Goal: Task Accomplishment & Management: Manage account settings

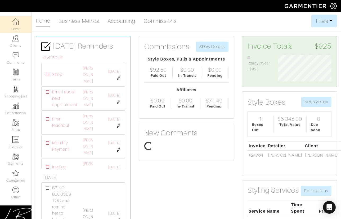
scroll to position [26, 61]
drag, startPoint x: 210, startPoint y: 17, endPoint x: 36, endPoint y: 20, distance: 174.1
click at [36, 20] on div "Home Business Metrics Accounting Commissions Filters Filter Options Date Range:…" at bounding box center [187, 21] width 302 height 13
click at [213, 20] on div "Home Business Metrics Accounting Commissions Filters Filter Options Date Range:…" at bounding box center [187, 21] width 302 height 13
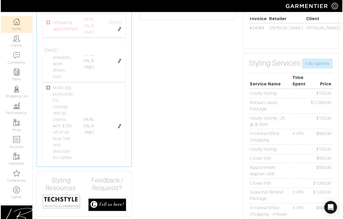
scroll to position [92, 0]
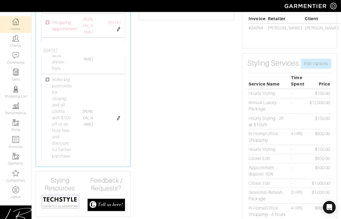
click at [56, 199] on img at bounding box center [60, 201] width 38 height 15
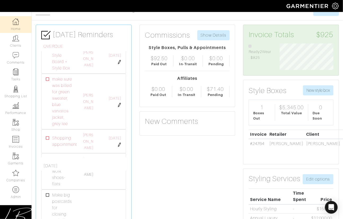
scroll to position [0, 0]
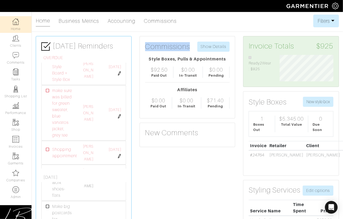
drag, startPoint x: 144, startPoint y: 45, endPoint x: 192, endPoint y: 45, distance: 48.5
click at [192, 45] on div "Commissions Show Details Style Boxes, Pulls & Appointments $92.50 Paid Out $0.0…" at bounding box center [187, 77] width 95 height 82
click at [192, 45] on div "Commissions Show Details" at bounding box center [187, 47] width 85 height 10
drag, startPoint x: 148, startPoint y: 59, endPoint x: 231, endPoint y: 58, distance: 82.9
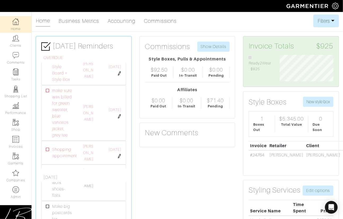
click at [233, 58] on div "Commissions Show Details Style Boxes, Pulls & Appointments $92.50 Paid Out $0.0…" at bounding box center [187, 77] width 95 height 82
click at [231, 58] on div "Commissions Show Details Style Boxes, Pulls & Appointments $92.50 Paid Out $0.0…" at bounding box center [187, 77] width 95 height 82
drag, startPoint x: 209, startPoint y: 69, endPoint x: 225, endPoint y: 70, distance: 16.2
click at [225, 70] on div "$0.00 Pending" at bounding box center [216, 72] width 27 height 11
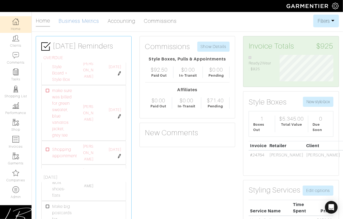
click at [76, 21] on link "Business Metrics" at bounding box center [79, 21] width 41 height 11
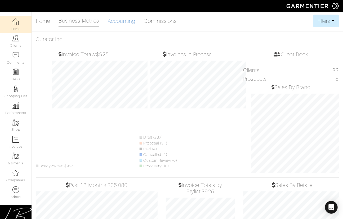
click at [120, 20] on link "Accounting" at bounding box center [122, 21] width 28 height 11
select select
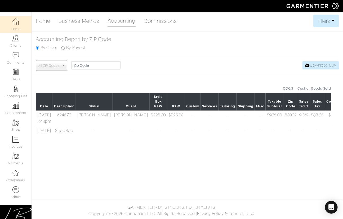
click at [327, 27] on div "Home Business Metrics Accounting Commissions Filters Filter Options Date Range:…" at bounding box center [171, 77] width 343 height 125
click at [325, 25] on button "Filters" at bounding box center [326, 21] width 26 height 13
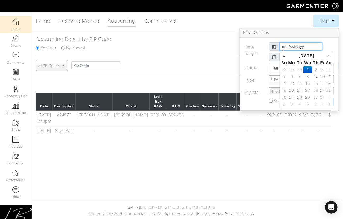
click at [282, 46] on input "2025-10-01" at bounding box center [301, 46] width 42 height 8
type input "2025-01-01"
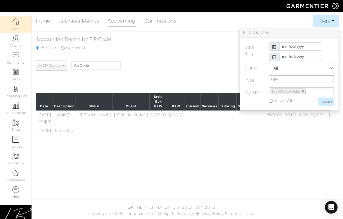
click at [289, 38] on div "Date Range: 2025-01-01 2025-10-31 Status: All Pending Paid Complete Failed N/A …" at bounding box center [289, 74] width 99 height 73
click at [319, 102] on input "Update" at bounding box center [327, 102] width 16 height 8
type input "Update"
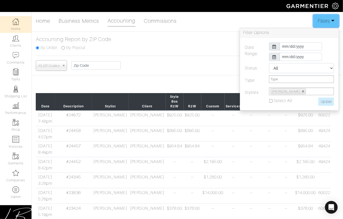
click at [316, 24] on button "Filters" at bounding box center [326, 21] width 26 height 13
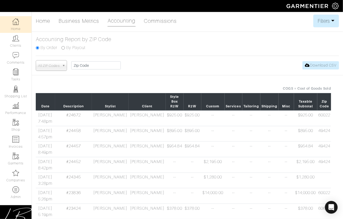
click at [254, 21] on div "Home Business Metrics Accounting Commissions Filters Filter Options Date Range:…" at bounding box center [187, 21] width 303 height 13
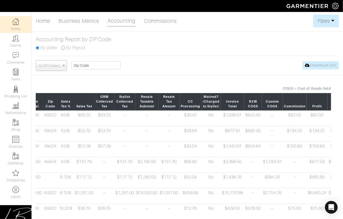
scroll to position [0, 285]
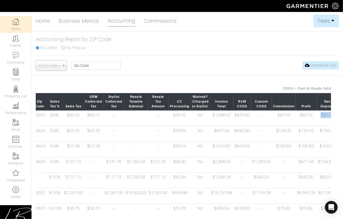
drag, startPoint x: 294, startPoint y: 120, endPoint x: 313, endPoint y: 120, distance: 19.4
click at [313, 120] on tr "10/02/25 7:48pm #24672 Lisa Bubes Lance Zinman $925.00 $925.00 -- -- -- -- -- $…" at bounding box center [54, 118] width 606 height 16
click at [251, 120] on td "--" at bounding box center [261, 118] width 21 height 16
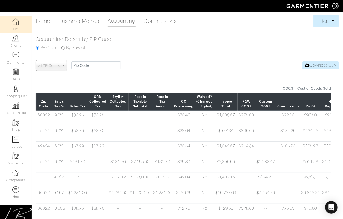
scroll to position [0, 280]
drag, startPoint x: 128, startPoint y: 119, endPoint x: 139, endPoint y: 121, distance: 10.7
click at [153, 121] on td "--" at bounding box center [163, 118] width 21 height 16
drag, startPoint x: 121, startPoint y: 164, endPoint x: 141, endPoint y: 165, distance: 20.2
click at [153, 165] on td "$131.70" at bounding box center [163, 165] width 21 height 16
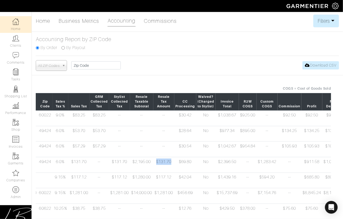
click at [153, 165] on td "$131.70" at bounding box center [163, 165] width 21 height 16
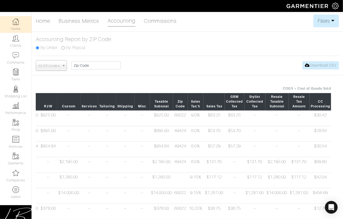
scroll to position [0, 0]
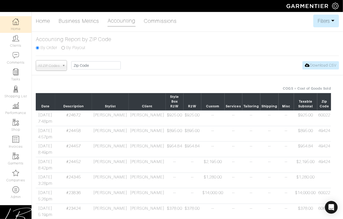
click at [64, 48] on input "By Payout" at bounding box center [62, 47] width 3 height 3
radio input "true"
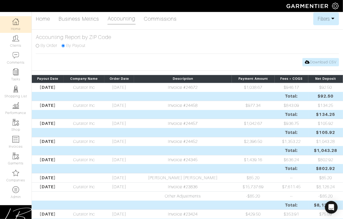
scroll to position [3, 0]
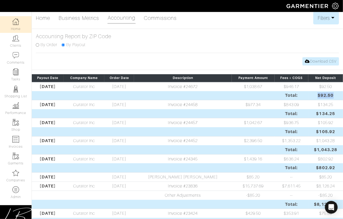
drag, startPoint x: 310, startPoint y: 94, endPoint x: 337, endPoint y: 93, distance: 26.8
click at [339, 93] on td "$92.50" at bounding box center [325, 95] width 35 height 9
click at [204, 86] on td "Invoice #24672" at bounding box center [183, 86] width 98 height 9
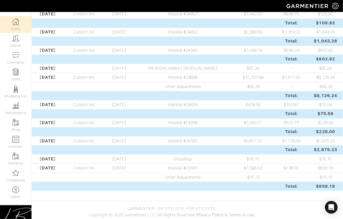
scroll to position [0, 0]
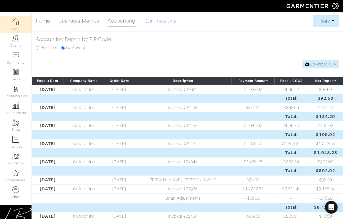
click at [162, 18] on link "Commissions" at bounding box center [160, 21] width 33 height 11
select select
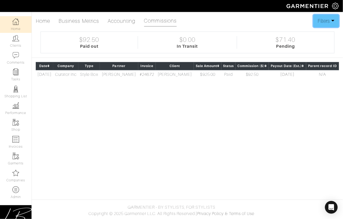
click at [318, 20] on button "Filters" at bounding box center [326, 21] width 26 height 13
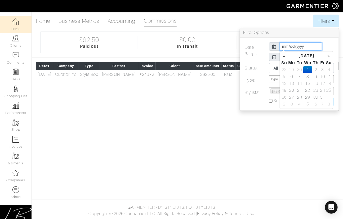
click at [283, 46] on input "2025-10-01" at bounding box center [301, 46] width 42 height 8
type input "2025-01-01"
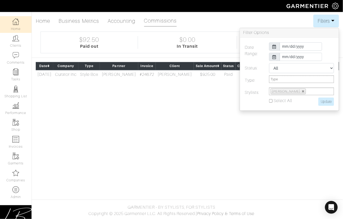
click at [306, 39] on div "Date Range: 2025-01-01 2025-10-31 Status: All Pending Paid Complete Failed N/A …" at bounding box center [289, 74] width 99 height 73
click at [322, 100] on input "Update" at bounding box center [327, 102] width 16 height 8
type input "Update"
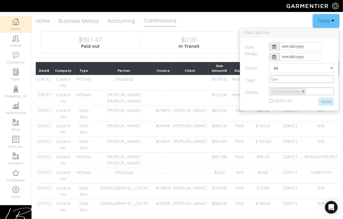
click at [320, 24] on button "Filters" at bounding box center [326, 21] width 26 height 13
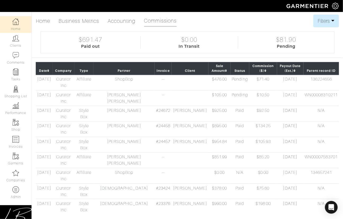
click at [16, 20] on img at bounding box center [15, 21] width 7 height 7
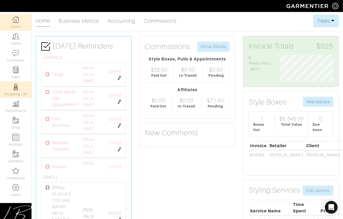
scroll to position [2, 0]
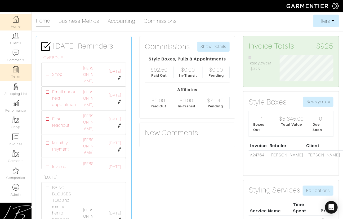
click at [17, 72] on img at bounding box center [15, 69] width 7 height 7
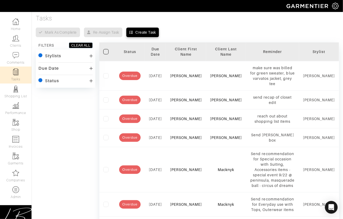
click at [52, 67] on div "Due Date" at bounding box center [48, 68] width 20 height 5
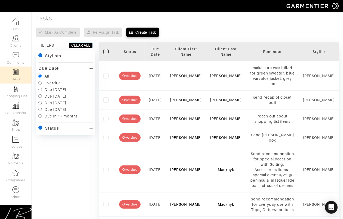
click at [55, 70] on div "Due Date" at bounding box center [48, 68] width 20 height 5
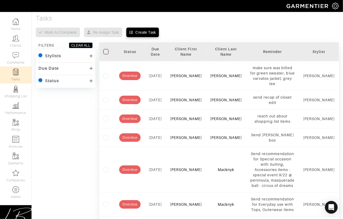
click at [331, 204] on icon "Open Intercom Messenger" at bounding box center [330, 206] width 9 height 9
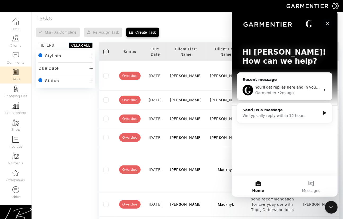
click at [327, 23] on icon "Close" at bounding box center [327, 23] width 3 height 3
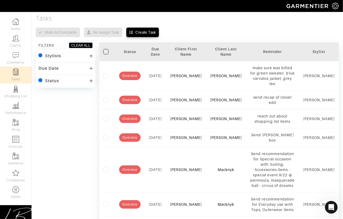
click at [254, 31] on div "Mark as complete Re-assign task Create Task" at bounding box center [187, 33] width 303 height 10
click at [17, 125] on img at bounding box center [15, 122] width 7 height 7
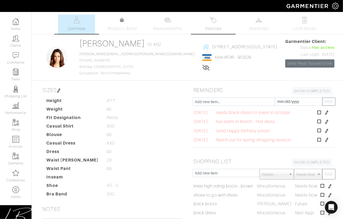
click at [206, 22] on link "Invoices" at bounding box center [213, 24] width 37 height 19
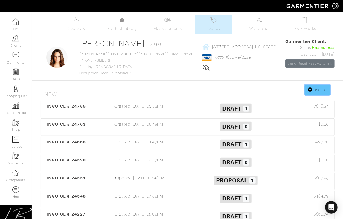
click at [313, 85] on link "Invoice" at bounding box center [317, 90] width 25 height 10
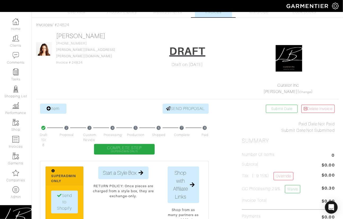
scroll to position [40, 0]
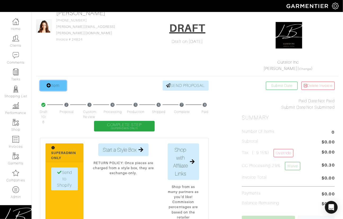
click at [54, 86] on link "Item" at bounding box center [53, 86] width 26 height 10
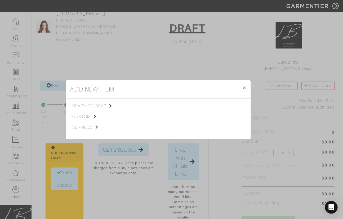
click at [149, 64] on div "add new item × Close ready to wear custom services Tops Bottoms Dresses Jumpsui…" at bounding box center [171, 109] width 343 height 219
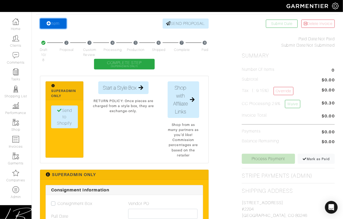
scroll to position [103, 0]
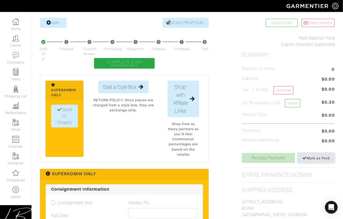
click at [317, 160] on span "Mark as Paid" at bounding box center [316, 158] width 27 height 4
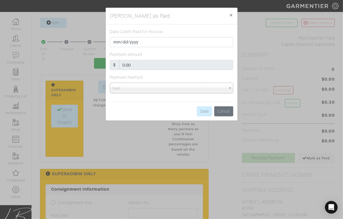
click at [139, 86] on span "Cash" at bounding box center [169, 88] width 114 height 11
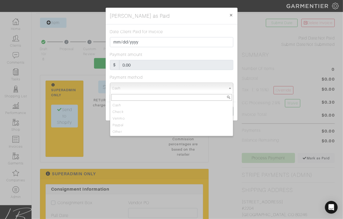
click at [179, 52] on div "Payment amount $ 0.00" at bounding box center [171, 60] width 123 height 19
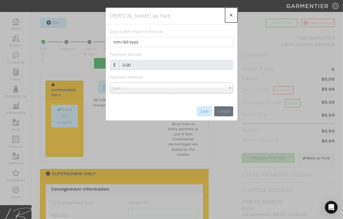
click at [231, 16] on span "×" at bounding box center [231, 14] width 4 height 7
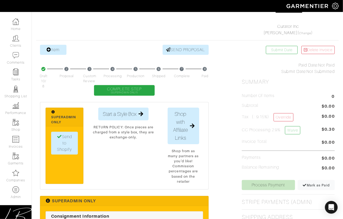
scroll to position [77, 0]
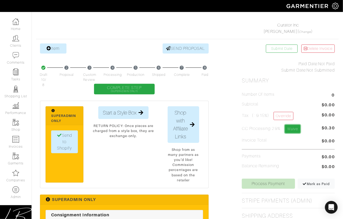
click at [297, 129] on link "Waive" at bounding box center [292, 129] width 15 height 8
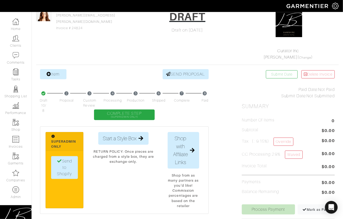
scroll to position [56, 0]
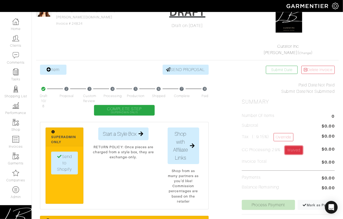
click at [297, 147] on link "Waived" at bounding box center [294, 150] width 18 height 8
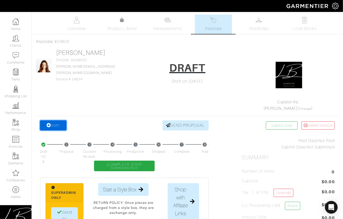
click at [52, 128] on link "Item" at bounding box center [53, 125] width 26 height 10
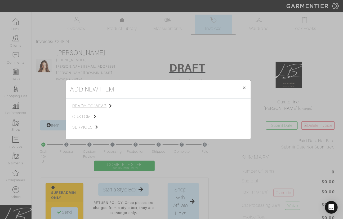
click at [88, 108] on span "ready to wear" at bounding box center [99, 106] width 53 height 6
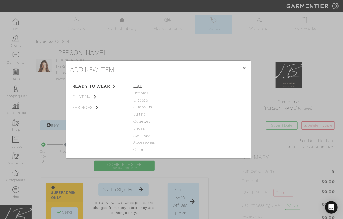
click at [140, 84] on span "Tops" at bounding box center [158, 86] width 49 height 6
click at [202, 86] on link "Tank Top" at bounding box center [199, 86] width 17 height 4
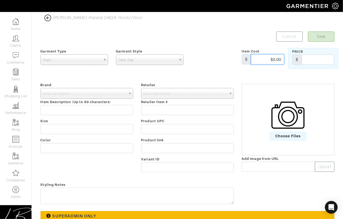
drag, startPoint x: 268, startPoint y: 60, endPoint x: 290, endPoint y: 60, distance: 22.0
click at [290, 60] on div "Garment Type Tops Bottoms Dresses Jumpsuits Suiting Outerwear Shoes Swimwear Ac…" at bounding box center [188, 58] width 302 height 21
type input "75"
type input "100"
click at [224, 42] on form "Save Cancel Garment Type Tops Bottoms Dresses Jumpsuits Suiting Outerwear Shoes…" at bounding box center [188, 166] width 294 height 269
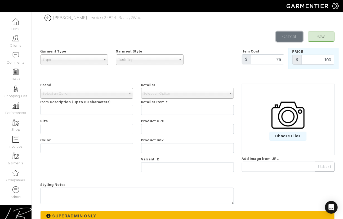
click at [288, 33] on link "Cancel" at bounding box center [289, 37] width 26 height 10
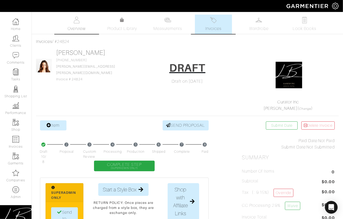
click at [78, 19] on img at bounding box center [76, 20] width 7 height 7
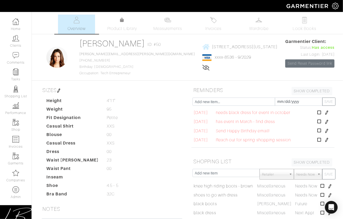
click at [61, 91] on img at bounding box center [59, 91] width 4 height 4
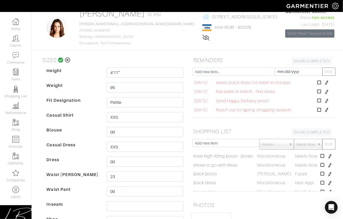
scroll to position [29, 0]
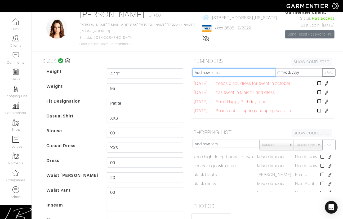
click at [229, 71] on input "text" at bounding box center [234, 72] width 83 height 8
click at [234, 59] on h5 "REMINDERS SHOW COMPLETED SHOW INCOMPLETE" at bounding box center [263, 61] width 143 height 11
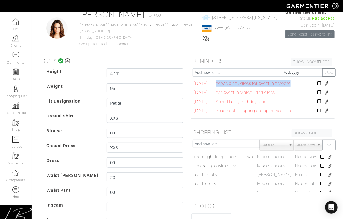
drag, startPoint x: 225, startPoint y: 81, endPoint x: 303, endPoint y: 82, distance: 78.7
click at [303, 82] on td "needs black dress for event in october needs black dress for event in october" at bounding box center [266, 83] width 102 height 9
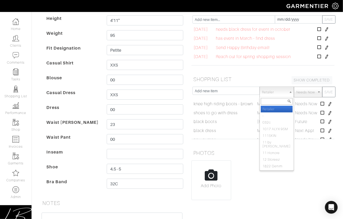
click at [277, 91] on span "Retailer" at bounding box center [274, 92] width 25 height 11
click at [326, 147] on div "Retailer - 032c 1017 ALYX 9SM 111SKIN 11 by Boris Bidjan Saberi 11 Honore 12 St…" at bounding box center [263, 117] width 151 height 61
click at [312, 92] on span "Needs Now" at bounding box center [306, 92] width 19 height 11
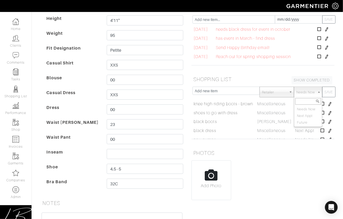
click at [302, 171] on div "Add Photo" at bounding box center [263, 180] width 143 height 40
click at [16, 94] on link "Shopping List" at bounding box center [16, 91] width 32 height 17
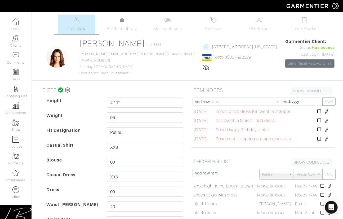
click at [67, 91] on icon at bounding box center [68, 89] width 6 height 5
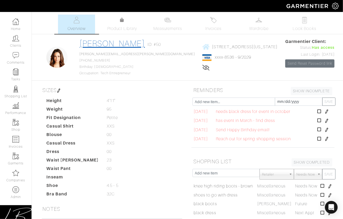
click at [95, 47] on link "[PERSON_NAME]" at bounding box center [111, 44] width 65 height 10
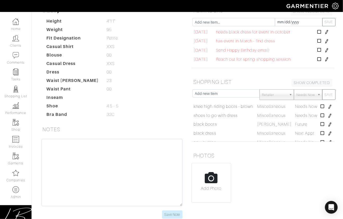
scroll to position [80, 0]
click at [278, 97] on span "Retailer" at bounding box center [274, 94] width 25 height 11
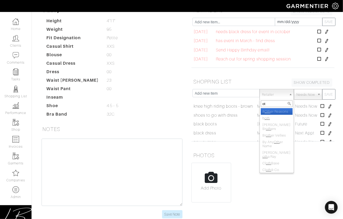
type input "o"
drag, startPoint x: 272, startPoint y: 76, endPoint x: 269, endPoint y: 83, distance: 7.9
click at [272, 76] on h5 "SHOPPING LIST SHOW COMPLETED SHOW INCOMPLETE" at bounding box center [263, 81] width 143 height 11
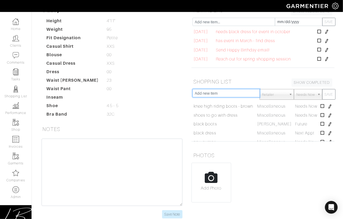
click at [208, 94] on input "text" at bounding box center [227, 93] width 68 height 8
type input "shoes"
click at [322, 89] on button "SAVE" at bounding box center [328, 94] width 13 height 11
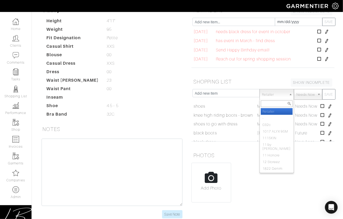
click at [270, 93] on span "Retailer" at bounding box center [274, 94] width 25 height 11
click at [268, 81] on h5 "SHOPPING LIST SHOW COMPLETED SHOW INCOMPLETE" at bounding box center [263, 81] width 143 height 11
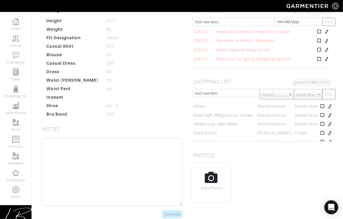
click at [329, 203] on div "Open Intercom Messenger" at bounding box center [332, 207] width 14 height 14
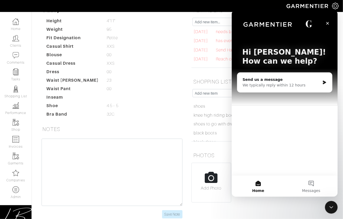
scroll to position [0, 0]
click at [305, 183] on button "Messages" at bounding box center [311, 185] width 53 height 21
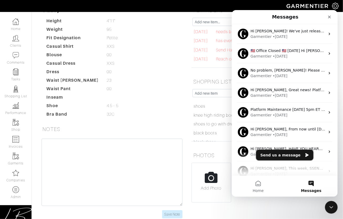
click at [278, 150] on button "Send us a message" at bounding box center [284, 154] width 57 height 11
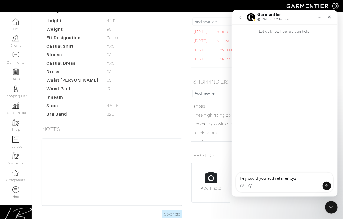
type textarea "hey could you add retailer xyz?"
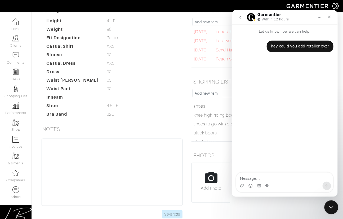
click at [329, 206] on icon "Close Intercom Messenger" at bounding box center [331, 206] width 4 height 2
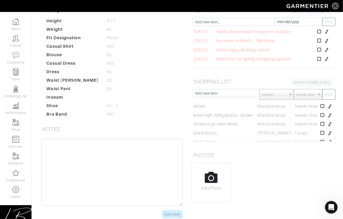
click at [165, 103] on dd "4.5 - 5 4.5 - 5" at bounding box center [145, 106] width 85 height 6
click at [329, 205] on icon "Open Intercom Messenger" at bounding box center [330, 206] width 9 height 9
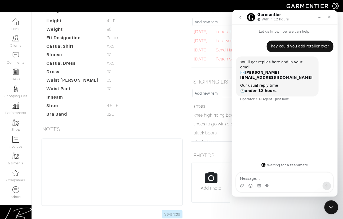
click at [331, 201] on div "Close Intercom Messenger" at bounding box center [330, 206] width 13 height 13
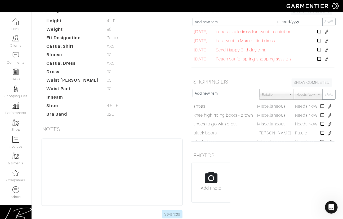
click at [174, 79] on dd "23 23" at bounding box center [145, 80] width 85 height 6
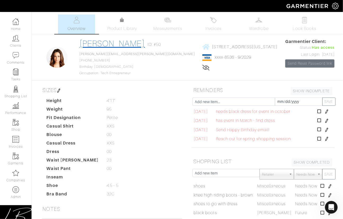
click at [105, 41] on link "Lisa Bubes" at bounding box center [111, 44] width 65 height 10
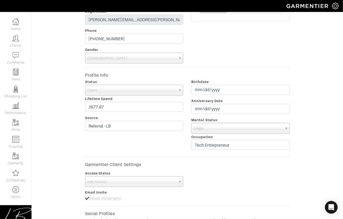
scroll to position [119, 0]
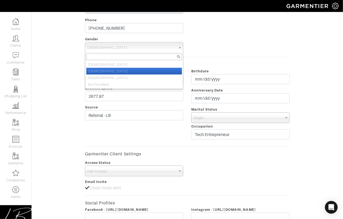
click at [103, 50] on span "Female" at bounding box center [131, 47] width 89 height 11
click at [54, 70] on div "Edit Lisa Bubes Client Profile First Name Lisa Last Name Bubes Email (Enter an …" at bounding box center [187, 103] width 319 height 369
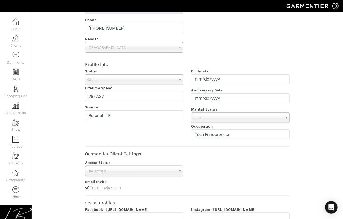
click at [54, 69] on div "Edit Lisa Bubes Client Profile First Name Lisa Last Name Bubes Email (Enter an …" at bounding box center [187, 103] width 319 height 369
drag, startPoint x: 120, startPoint y: 95, endPoint x: 72, endPoint y: 92, distance: 47.8
click at [120, 91] on input "2677.87" at bounding box center [134, 96] width 99 height 10
click at [48, 92] on div "Edit Lisa Bubes Client Profile First Name Lisa Last Name Bubes Email (Enter an …" at bounding box center [187, 103] width 319 height 369
drag, startPoint x: 133, startPoint y: 115, endPoint x: 133, endPoint y: 110, distance: 4.8
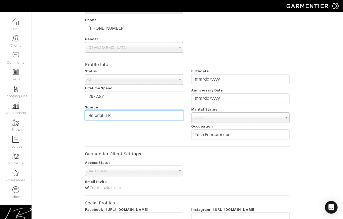
click at [133, 110] on input "Referral - LB" at bounding box center [134, 115] width 99 height 10
drag, startPoint x: 152, startPoint y: 126, endPoint x: 170, endPoint y: 120, distance: 18.5
click at [153, 126] on div "Status Client Prospect Inactive Client Lifetime Spend 2677.87 Source Referral -…" at bounding box center [134, 105] width 107 height 74
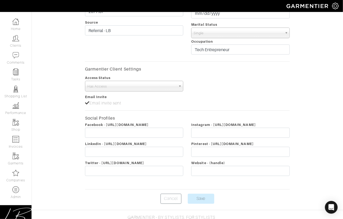
scroll to position [204, 0]
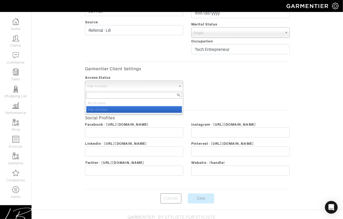
click at [151, 89] on span "Has Access" at bounding box center [131, 86] width 89 height 11
click at [233, 87] on div "Access Status No Access Has Access Has Access No Access Has Access" at bounding box center [187, 82] width 213 height 17
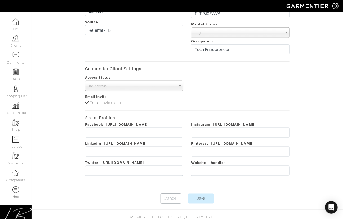
click at [233, 87] on div "Access Status No Access Has Access Has Access No Access Has Access" at bounding box center [187, 82] width 213 height 17
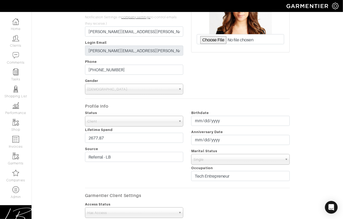
scroll to position [0, 0]
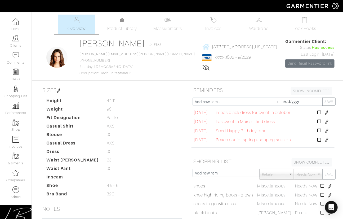
drag, startPoint x: 41, startPoint y: 89, endPoint x: 56, endPoint y: 88, distance: 14.6
click at [56, 88] on div "SIZES Height 4'11" 4'11" Weight 95 95 Fit Designation Petite Petite Casual Shir…" at bounding box center [112, 142] width 151 height 114
click at [56, 88] on h5 "SIZES" at bounding box center [112, 90] width 143 height 11
click at [165, 92] on h5 "SIZES" at bounding box center [112, 90] width 143 height 11
click at [215, 58] on link "xxxx-8536 - 9/2029" at bounding box center [233, 57] width 36 height 5
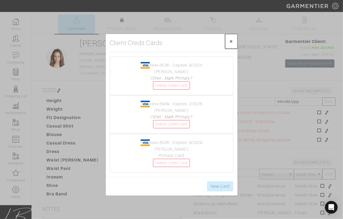
click at [231, 41] on span "×" at bounding box center [231, 41] width 4 height 7
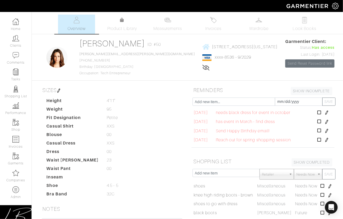
click at [223, 62] on div "4550 E Cherry Creek South Dr - #2204 Denver, Colorado - 80246 xxxx-8536 - 9/202…" at bounding box center [239, 57] width 75 height 38
click at [212, 45] on span "4550 E Cherry Creek South Dr - #2204 Denver, Colorado - 80246" at bounding box center [245, 46] width 66 height 5
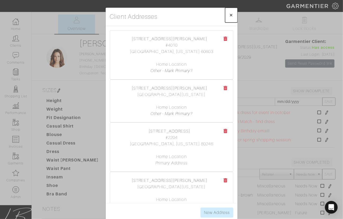
click at [233, 16] on span "×" at bounding box center [231, 14] width 4 height 7
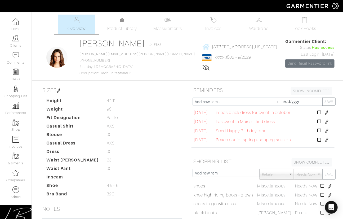
click at [252, 83] on div "Lisa Bubes Overview Overview Measurements Product Library Invoices Wardrobe Loo…" at bounding box center [171, 160] width 343 height 290
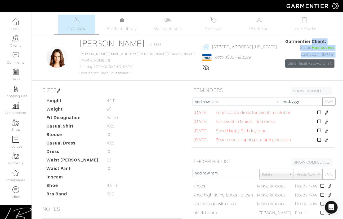
drag, startPoint x: 287, startPoint y: 42, endPoint x: 298, endPoint y: 64, distance: 24.3
click at [305, 64] on div "Garmentier Client: Status: Has access Last Login: 09/19/25 Send Reset Password …" at bounding box center [309, 57] width 49 height 38
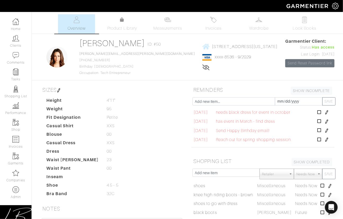
click at [266, 66] on div "Lifetime spend: $2,677.87" at bounding box center [239, 68] width 75 height 6
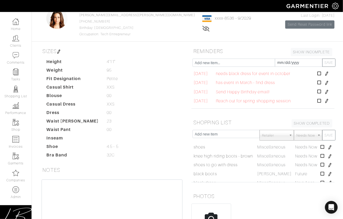
scroll to position [0, 0]
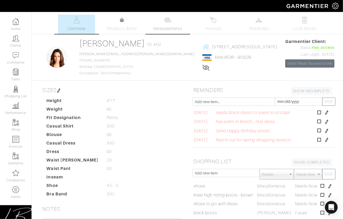
click at [166, 27] on span "Measurements" at bounding box center [167, 28] width 29 height 6
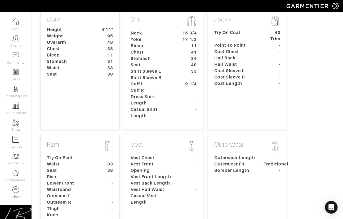
scroll to position [75, 0]
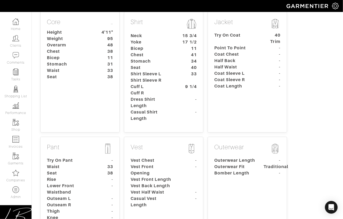
click at [160, 75] on dt "Shirt Sleeve L" at bounding box center [152, 74] width 50 height 6
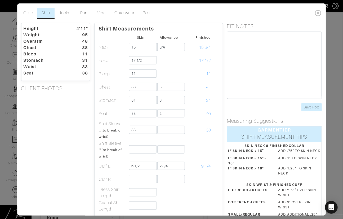
click at [73, 91] on h5 "CLIENT PHOTOS" at bounding box center [55, 88] width 69 height 6
drag, startPoint x: 69, startPoint y: 89, endPoint x: 22, endPoint y: 88, distance: 46.6
click at [22, 88] on h5 "CLIENT PHOTOS" at bounding box center [55, 88] width 69 height 6
drag, startPoint x: 22, startPoint y: 88, endPoint x: 61, endPoint y: 85, distance: 38.8
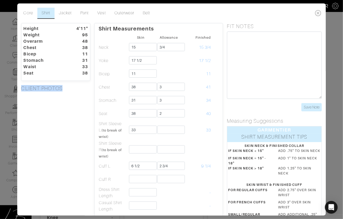
click at [61, 85] on h5 "CLIENT PHOTOS" at bounding box center [55, 88] width 69 height 6
click at [71, 13] on link "Jacket" at bounding box center [65, 13] width 21 height 11
click at [81, 11] on link "Pant" at bounding box center [84, 13] width 17 height 11
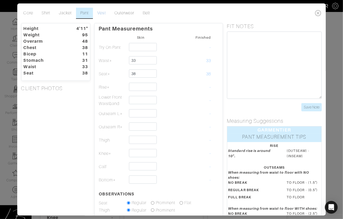
click at [105, 11] on link "Vest" at bounding box center [101, 13] width 17 height 11
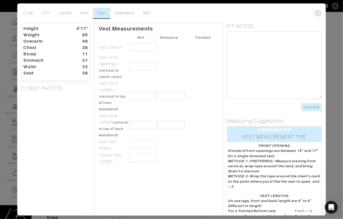
click at [51, 14] on link "Shirt" at bounding box center [45, 13] width 17 height 11
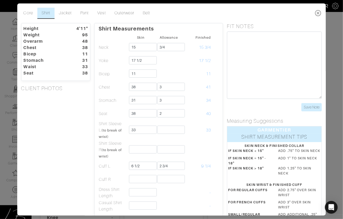
click at [320, 12] on icon at bounding box center [318, 13] width 11 height 11
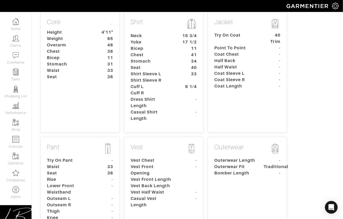
click at [314, 43] on div "Core … Height 4'11" Weight 95 Overarm 48 Chest 38 Bicep 11 Stomach 31 Waist 33 …" at bounding box center [187, 152] width 299 height 285
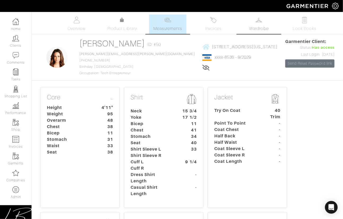
click at [265, 18] on link "Wardrobe" at bounding box center [259, 24] width 37 height 19
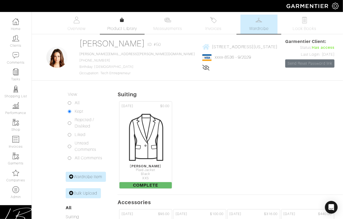
click at [123, 24] on link "Product Library" at bounding box center [122, 24] width 37 height 15
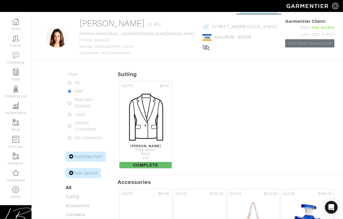
scroll to position [16, 0]
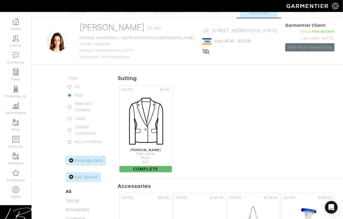
click at [68, 86] on input "All" at bounding box center [69, 86] width 3 height 3
radio input "true"
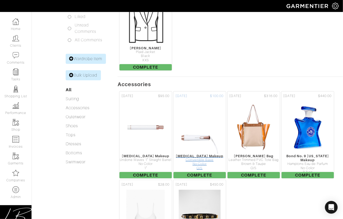
scroll to position [119, 0]
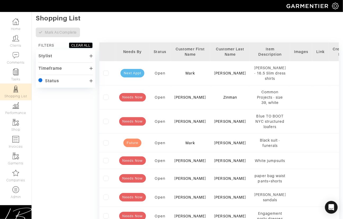
click at [59, 70] on div "Timeframe" at bounding box center [50, 68] width 24 height 5
click at [56, 77] on div "Needs now" at bounding box center [56, 76] width 21 height 5
click at [41, 76] on label at bounding box center [40, 76] width 5 height 5
click at [0, 0] on input "checkbox" at bounding box center [0, 0] width 0 height 0
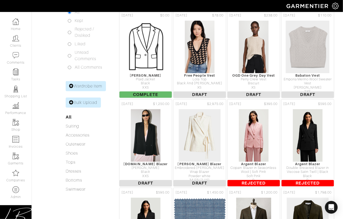
scroll to position [92, 0]
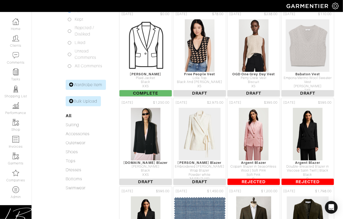
click at [90, 101] on link "Bulk Upload" at bounding box center [83, 101] width 35 height 10
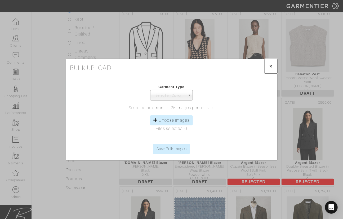
click at [269, 64] on span "×" at bounding box center [271, 66] width 4 height 7
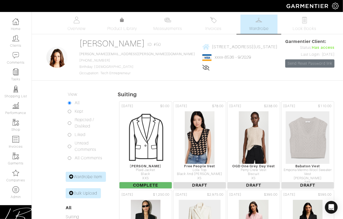
click at [69, 110] on input "Kept" at bounding box center [69, 111] width 3 height 3
radio input "true"
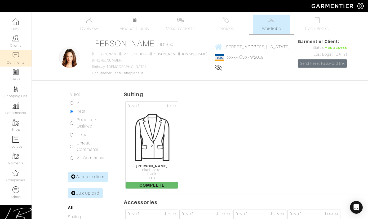
click at [18, 55] on img at bounding box center [15, 55] width 7 height 7
click at [131, 23] on link "Product Library" at bounding box center [134, 24] width 37 height 15
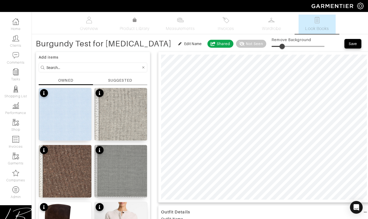
type input "19"
drag, startPoint x: 220, startPoint y: 46, endPoint x: 229, endPoint y: 46, distance: 8.5
click at [280, 46] on span at bounding box center [282, 46] width 5 height 5
drag, startPoint x: 218, startPoint y: 48, endPoint x: 229, endPoint y: 48, distance: 10.6
click at [280, 48] on span at bounding box center [282, 46] width 5 height 5
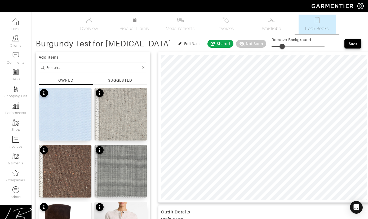
type input "19"
click at [113, 78] on div "SUGGESTED" at bounding box center [120, 81] width 24 height 6
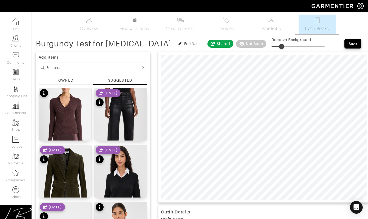
click at [94, 65] on input at bounding box center [93, 67] width 95 height 7
type input "bag"
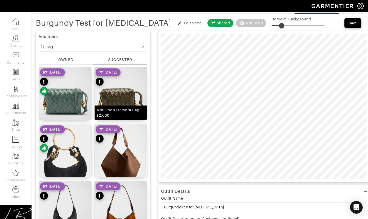
scroll to position [22, 0]
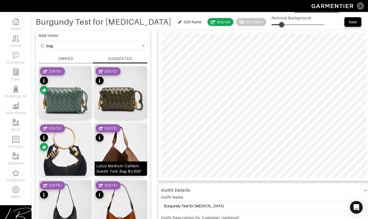
click at [126, 137] on img at bounding box center [121, 156] width 52 height 66
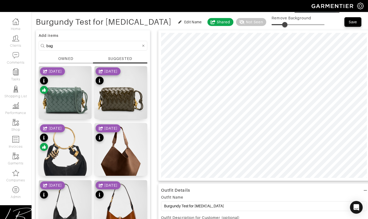
type input "24"
click at [282, 26] on span at bounding box center [284, 24] width 5 height 5
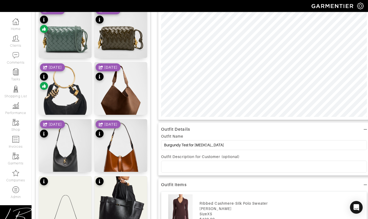
scroll to position [84, 0]
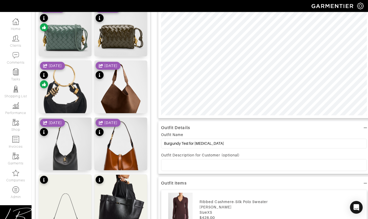
click at [240, 164] on p at bounding box center [263, 164] width 197 height 5
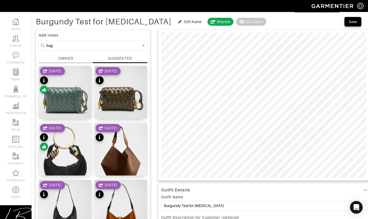
scroll to position [0, 0]
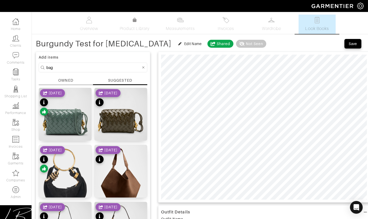
click at [127, 80] on div "SUGGESTED" at bounding box center [120, 80] width 24 height 5
click at [71, 80] on div "OWNED" at bounding box center [65, 81] width 15 height 6
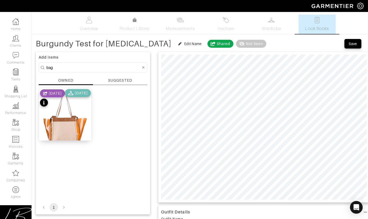
click at [142, 66] on div at bounding box center [143, 67] width 5 height 7
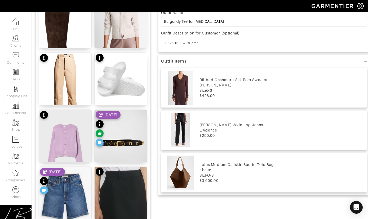
scroll to position [206, 0]
click at [118, 123] on div "10/07/24" at bounding box center [108, 129] width 25 height 37
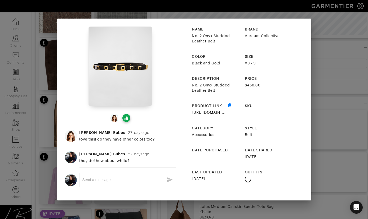
scroll to position [165, 0]
click at [343, 92] on div "Lisa Bubes 27 days ago love this! do they have other colors too? Lisa Bubes 27 …" at bounding box center [184, 109] width 368 height 219
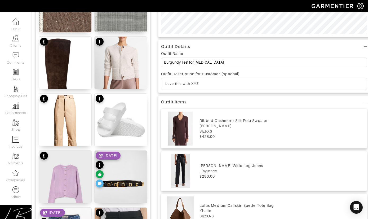
click at [121, 171] on div "[DATE]" at bounding box center [108, 170] width 25 height 37
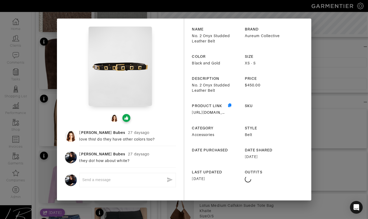
click at [343, 86] on div "Lisa Bubes 27 days ago love this! do they have other colors too? Lisa Bubes 27 …" at bounding box center [184, 109] width 368 height 219
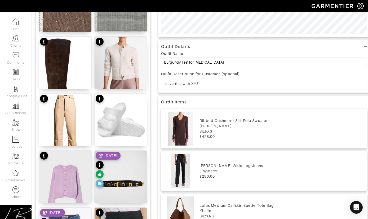
click at [121, 183] on div "[DATE]" at bounding box center [108, 170] width 25 height 37
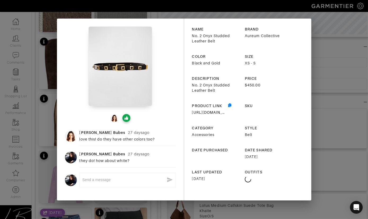
click at [314, 137] on div "Lisa Bubes 27 days ago love this! do they have other colors too? Lisa Bubes 27 …" at bounding box center [184, 109] width 368 height 219
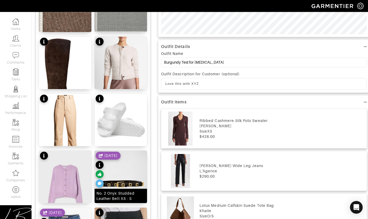
click at [131, 162] on img at bounding box center [121, 184] width 52 height 66
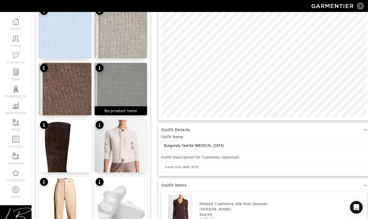
scroll to position [0, 0]
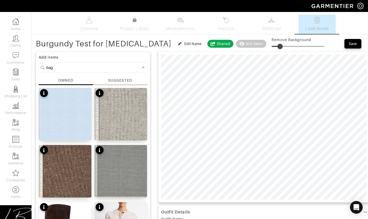
type input "19"
drag, startPoint x: 221, startPoint y: 43, endPoint x: 227, endPoint y: 43, distance: 6.1
click at [279, 44] on span at bounding box center [281, 46] width 5 height 5
click at [240, 202] on div at bounding box center [264, 127] width 212 height 151
drag, startPoint x: 350, startPoint y: 44, endPoint x: 349, endPoint y: 54, distance: 9.7
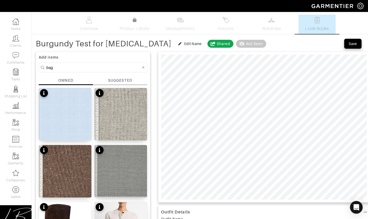
click at [343, 45] on div "Save" at bounding box center [353, 43] width 8 height 5
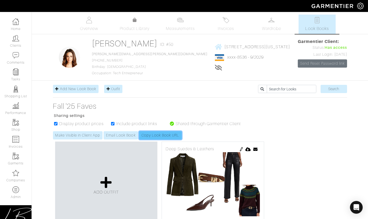
click at [153, 135] on link "Copy Look Book URL" at bounding box center [160, 135] width 43 height 8
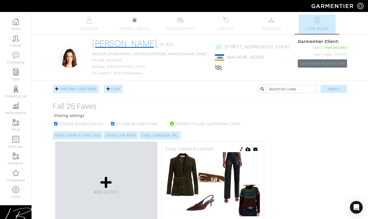
click at [113, 43] on link "[PERSON_NAME]" at bounding box center [124, 44] width 65 height 10
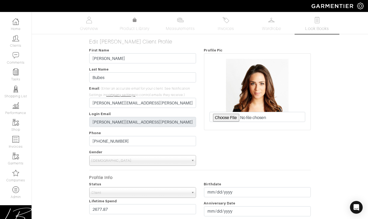
click at [303, 25] on link "Look Books" at bounding box center [317, 24] width 37 height 19
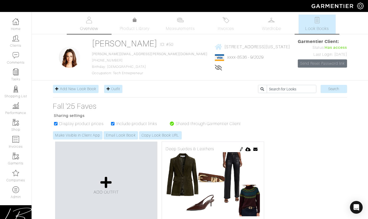
click at [89, 26] on span "Overview" at bounding box center [89, 28] width 18 height 6
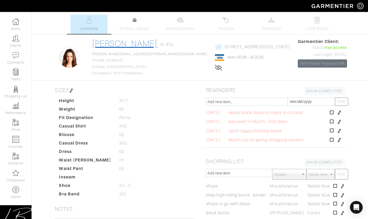
drag, startPoint x: 94, startPoint y: 38, endPoint x: 99, endPoint y: 44, distance: 8.5
click at [99, 44] on link "[PERSON_NAME]" at bounding box center [124, 44] width 65 height 10
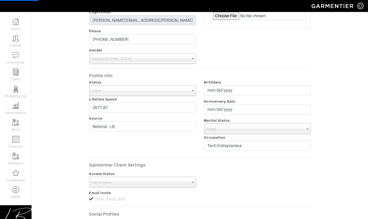
scroll to position [103, 0]
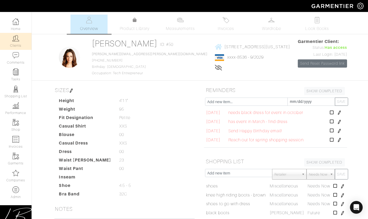
click at [17, 42] on link "Clients" at bounding box center [16, 41] width 32 height 17
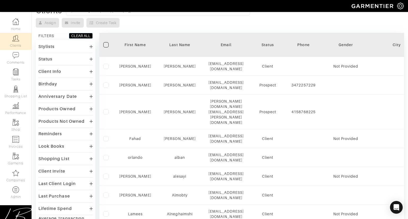
scroll to position [55, 0]
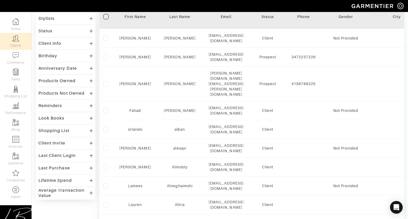
click at [73, 153] on div "Last Client Login" at bounding box center [56, 155] width 37 height 5
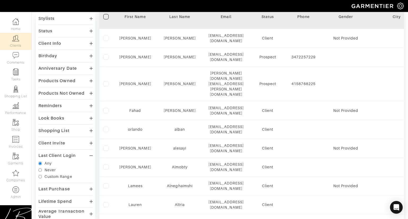
click at [74, 153] on div "Last Client Login" at bounding box center [56, 155] width 37 height 5
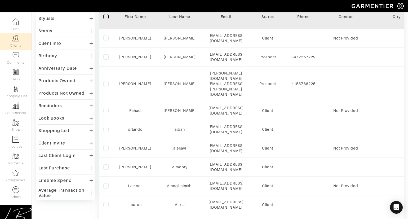
click at [68, 116] on div "Look Books" at bounding box center [65, 118] width 54 height 8
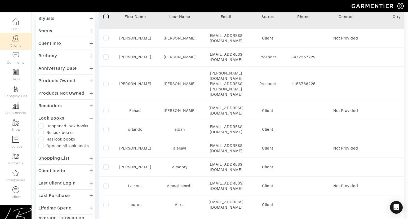
click at [50, 118] on div "Look Books" at bounding box center [51, 118] width 26 height 5
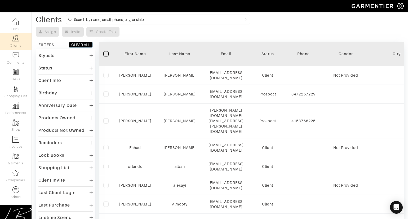
scroll to position [17, 0]
click at [56, 91] on div "Birthday" at bounding box center [47, 93] width 19 height 5
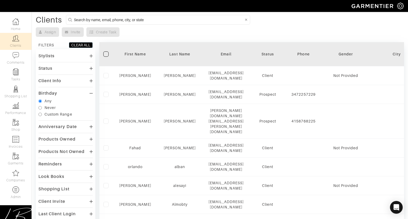
click at [56, 91] on div "Birthday" at bounding box center [47, 93] width 19 height 5
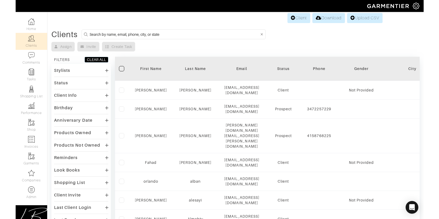
scroll to position [0, 0]
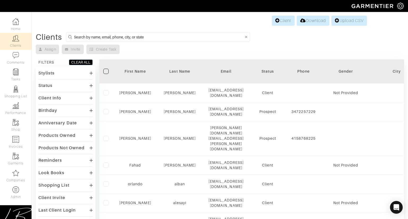
click at [81, 110] on div "Birthday" at bounding box center [65, 111] width 54 height 8
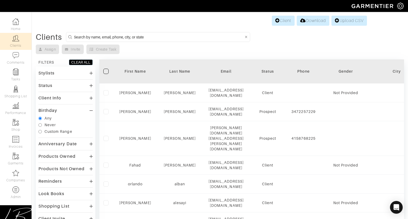
click at [59, 130] on div "Custom Range" at bounding box center [59, 131] width 28 height 5
click at [42, 130] on input "Custom Range" at bounding box center [39, 131] width 3 height 3
radio input "true"
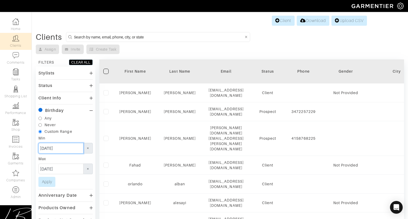
click at [41, 149] on input "[DATE]" at bounding box center [60, 148] width 45 height 11
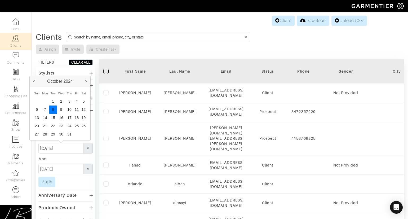
click at [107, 71] on label at bounding box center [105, 71] width 5 height 5
click at [0, 0] on input "checkbox" at bounding box center [0, 0] width 0 height 0
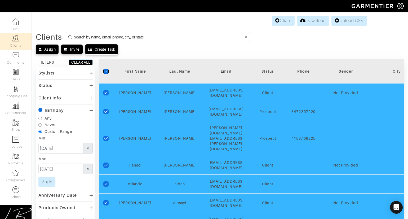
click at [112, 50] on div "Create Task" at bounding box center [105, 49] width 20 height 5
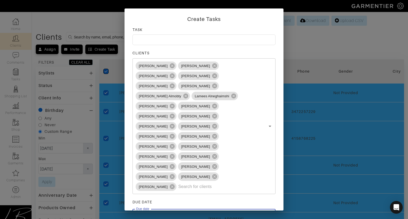
click at [176, 209] on input "text" at bounding box center [194, 216] width 125 height 15
click at [154, 40] on input at bounding box center [203, 39] width 143 height 11
type input "Send birthday card"
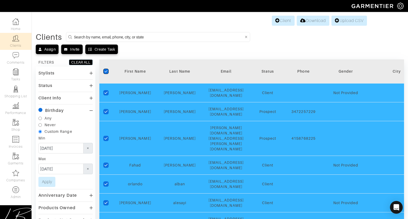
click at [106, 70] on icon "checkedIcon" at bounding box center [105, 71] width 3 height 3
click at [0, 0] on input "checkedIcon" at bounding box center [0, 0] width 0 height 0
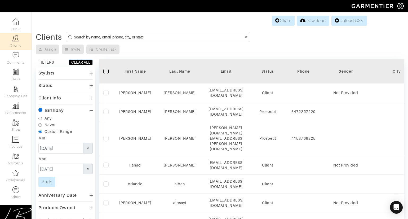
click at [57, 109] on div "Birthday" at bounding box center [54, 110] width 19 height 5
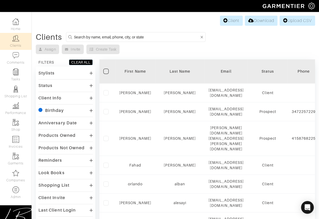
click at [250, 46] on div "Assign Invite Create Task" at bounding box center [175, 50] width 279 height 10
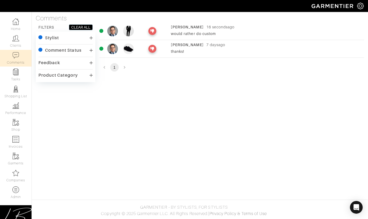
click at [187, 29] on div "[PERSON_NAME]" at bounding box center [187, 26] width 33 height 5
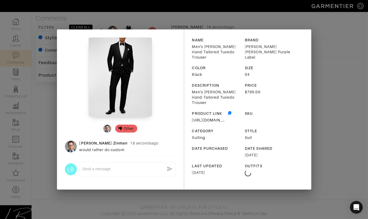
click at [112, 165] on div "x" at bounding box center [127, 169] width 91 height 8
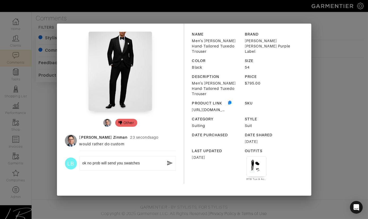
type textarea "ok no prob will send you swatches!"
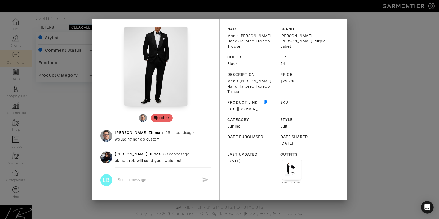
click at [368, 41] on div "Other [PERSON_NAME] 25 seconds ago would rather do custom [PERSON_NAME] 0 secon…" at bounding box center [219, 109] width 439 height 219
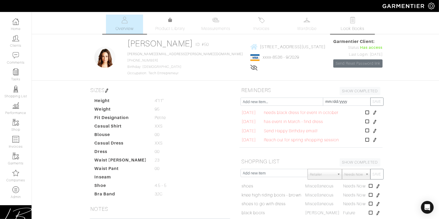
click at [350, 25] on span "Look Books" at bounding box center [353, 28] width 24 height 6
click at [175, 24] on link "Product Library" at bounding box center [170, 24] width 37 height 15
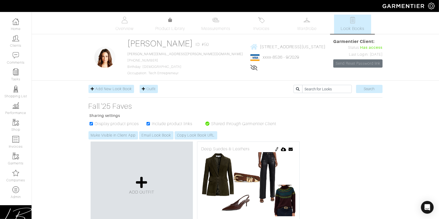
click at [63, 33] on div "Overview Product Library Measurements Invoices Wardrobe Look Books" at bounding box center [235, 24] width 415 height 19
click at [430, 7] on img at bounding box center [431, 6] width 7 height 7
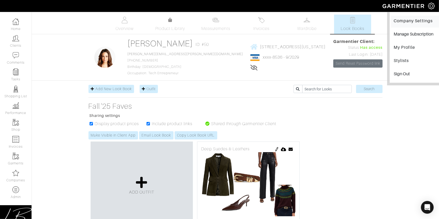
click at [414, 19] on link "Company Settings" at bounding box center [416, 22] width 51 height 12
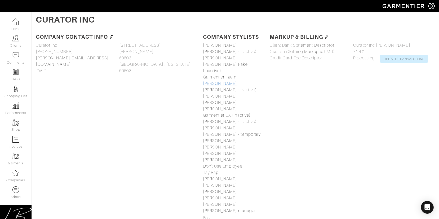
click at [217, 81] on link "[PERSON_NAME]" at bounding box center [220, 83] width 34 height 5
select select
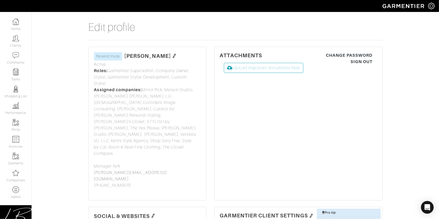
drag, startPoint x: 228, startPoint y: 109, endPoint x: 254, endPoint y: 186, distance: 81.5
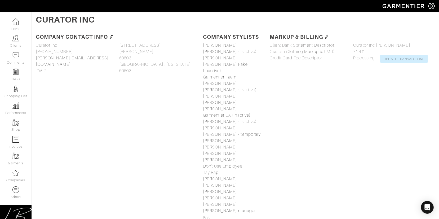
select select
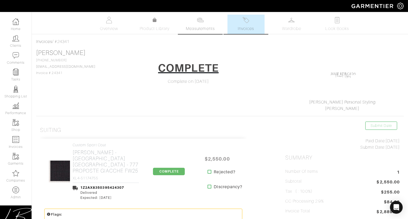
click at [197, 23] on img at bounding box center [200, 20] width 7 height 7
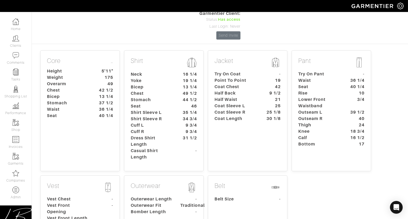
scroll to position [58, 0]
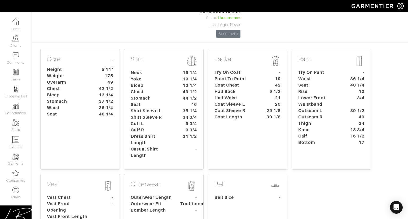
click at [236, 107] on dt "Coat Sleeve R" at bounding box center [235, 110] width 50 height 6
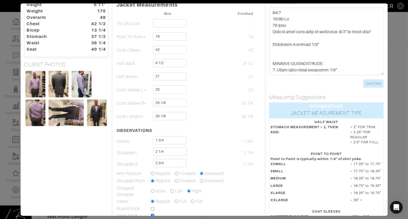
scroll to position [28, 0]
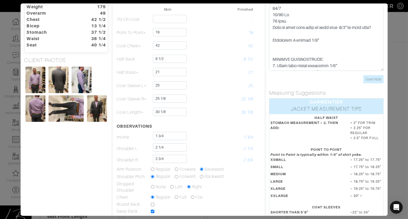
click at [63, 186] on div "Height 5'11" Weight 175 Overarm 49 Chest 42 1/2 Bicep 13 1/4 Stomach 37 1/2 Wai…" at bounding box center [66, 131] width 92 height 273
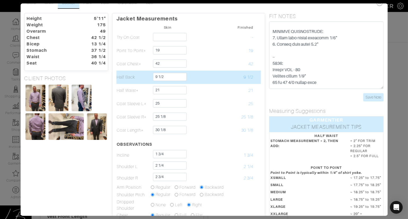
scroll to position [9, 0]
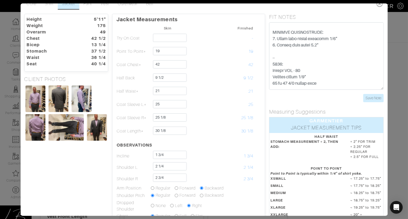
click at [379, 5] on icon at bounding box center [379, 3] width 11 height 11
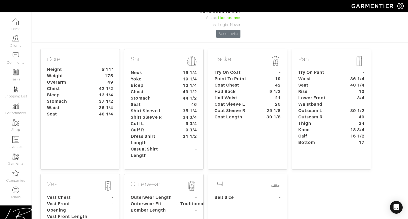
click at [385, 47] on div "Core … Height 5'11" Weight 175 Overarm 49 Chest 42 1/2 Bicep 13 1/4 Stomach 37 …" at bounding box center [219, 156] width 363 height 218
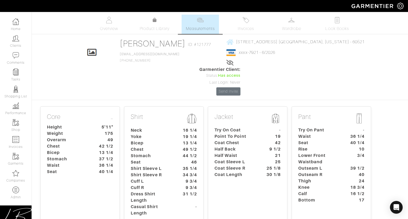
click at [304, 113] on p "Pant" at bounding box center [331, 119] width 66 height 12
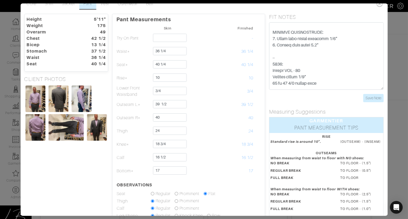
click at [101, 168] on div "Height 5'11" Weight 175 Overarm 49 Chest 42 1/2 Bicep 13 1/4 Stomach 37 1/2 Wai…" at bounding box center [66, 149] width 92 height 271
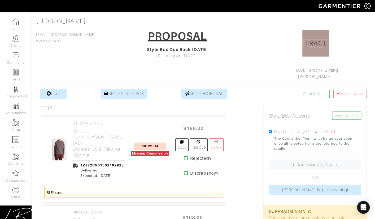
scroll to position [32, 0]
click at [94, 130] on h2 "Hoodie - Port/[PERSON_NAME] (XL) Broken Twill Pullover Hoodie" at bounding box center [99, 142] width 52 height 30
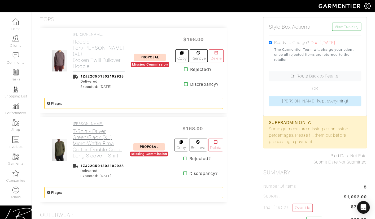
click at [95, 129] on h2 "T-Shirt - Driver Green/Black (XL) Micro-Waffle Pima Cotton Double-Collar Long-S…" at bounding box center [98, 143] width 51 height 30
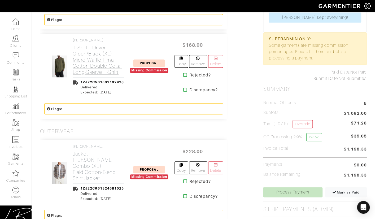
scroll to position [207, 0]
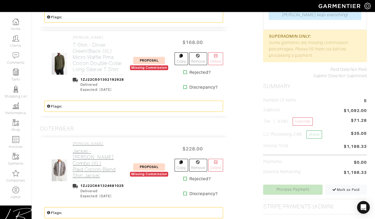
click at [94, 148] on h2 "Jacket - Heather Fog Combo (XL) Plaid Cotton-Blend Shirt Jacket" at bounding box center [98, 163] width 51 height 30
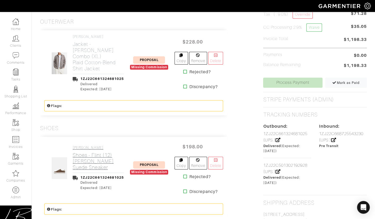
click at [96, 145] on h4 "[PERSON_NAME]" at bounding box center [98, 147] width 51 height 5
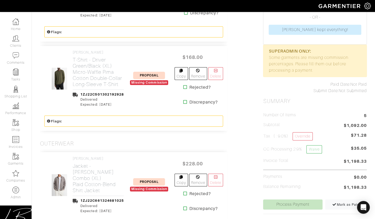
scroll to position [0, 0]
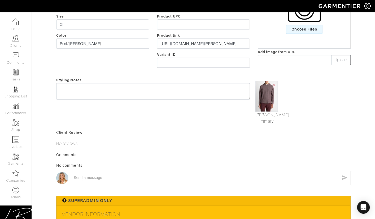
scroll to position [205, 0]
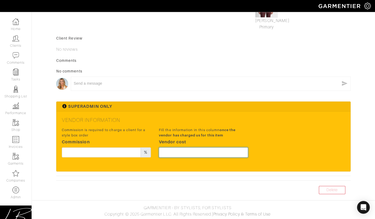
click at [218, 156] on input "text" at bounding box center [203, 152] width 89 height 10
type input "148.5"
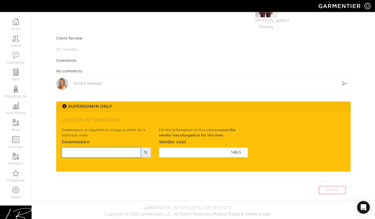
click at [112, 150] on input "text" at bounding box center [101, 152] width 79 height 10
type input "15"
click at [244, 118] on h5 "Vendor Information" at bounding box center [203, 120] width 283 height 6
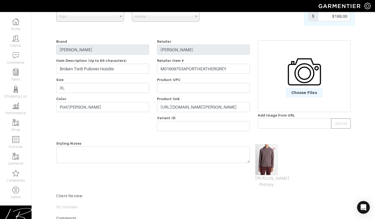
scroll to position [0, 0]
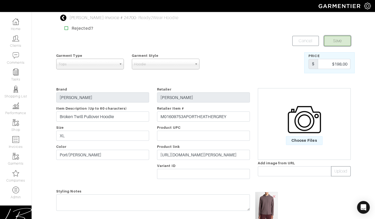
click at [339, 39] on button "Save" at bounding box center [337, 41] width 26 height 10
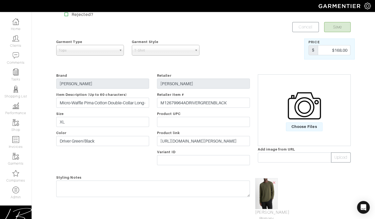
scroll to position [205, 0]
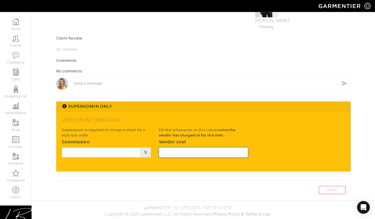
click at [207, 149] on input "text" at bounding box center [203, 152] width 89 height 10
type input "126"
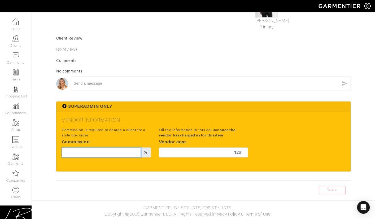
click at [109, 154] on input "text" at bounding box center [101, 152] width 79 height 10
type input "15"
click at [198, 98] on form "Save Cancel Garment Type Tops Bottoms Sport Coats Suiting Outerwear Shoes Swimw…" at bounding box center [203, 11] width 294 height 360
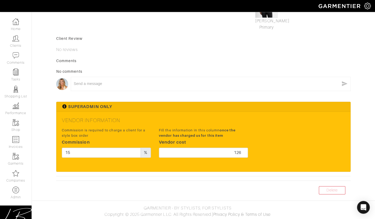
scroll to position [0, 0]
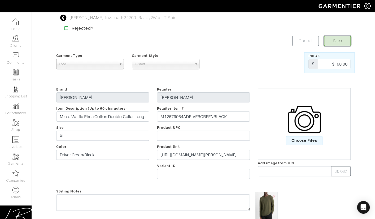
click at [339, 39] on button "Save" at bounding box center [337, 41] width 26 height 10
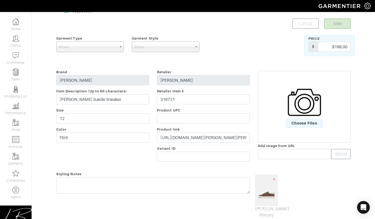
scroll to position [205, 0]
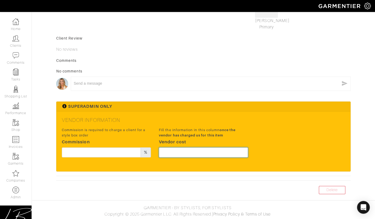
click at [208, 151] on input "text" at bounding box center [203, 152] width 89 height 10
type input "148.5"
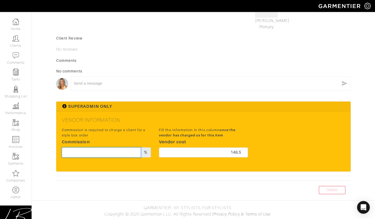
click at [123, 153] on input "text" at bounding box center [101, 152] width 79 height 10
type input "15"
drag, startPoint x: 272, startPoint y: 132, endPoint x: 274, endPoint y: 144, distance: 11.5
click at [272, 132] on div "Commission is required to charge a client for a style box order Commission 15 %…" at bounding box center [203, 143] width 291 height 35
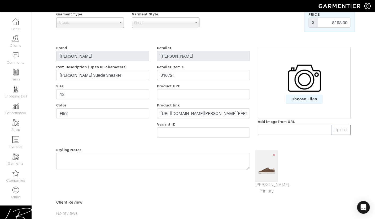
scroll to position [0, 0]
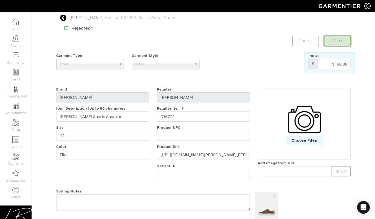
drag, startPoint x: 329, startPoint y: 38, endPoint x: 296, endPoint y: 36, distance: 33.2
click at [329, 38] on button "Save" at bounding box center [337, 41] width 26 height 10
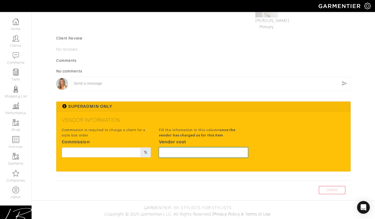
click at [198, 151] on input "text" at bounding box center [203, 152] width 89 height 10
type input "171"
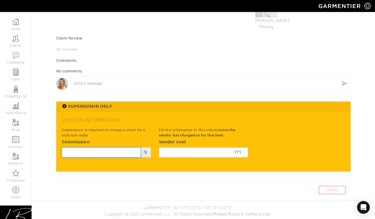
click at [122, 151] on input "text" at bounding box center [101, 152] width 79 height 10
type input "15"
click at [192, 95] on div "x" at bounding box center [203, 85] width 294 height 22
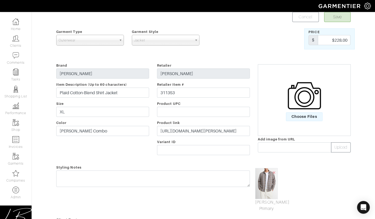
scroll to position [0, 0]
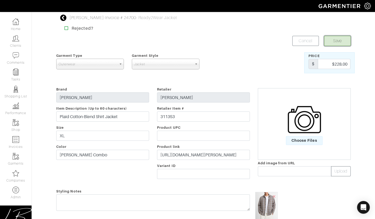
click at [341, 38] on button "Save" at bounding box center [337, 41] width 26 height 10
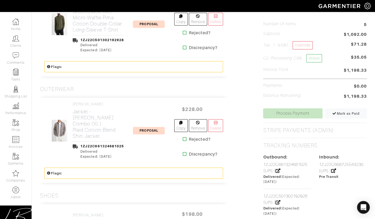
scroll to position [252, 0]
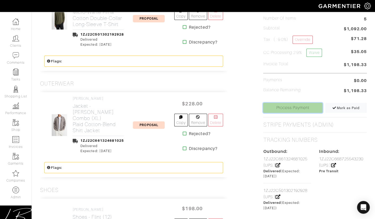
click at [274, 103] on link "Process Payment" at bounding box center [292, 108] width 59 height 10
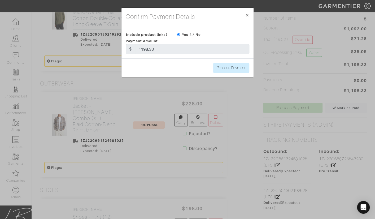
click at [192, 33] on input "radio" at bounding box center [191, 34] width 3 height 3
radio input "true"
click at [244, 67] on input "Process Payment" at bounding box center [231, 68] width 36 height 10
type input "Process Payment"
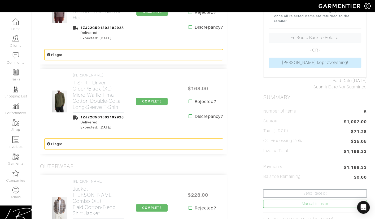
scroll to position [0, 0]
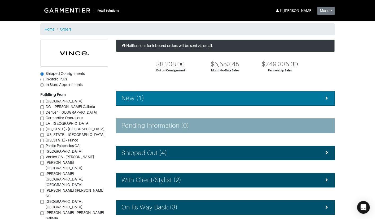
drag, startPoint x: 153, startPoint y: 95, endPoint x: 149, endPoint y: 91, distance: 6.0
click at [153, 95] on div "New (1)" at bounding box center [224, 98] width 207 height 8
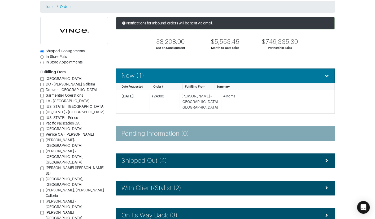
scroll to position [49, 0]
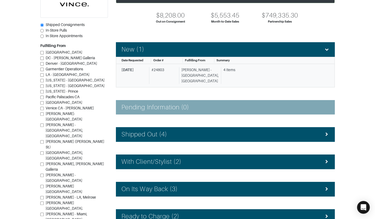
click at [156, 79] on link "[DATE] # 24803 [PERSON_NAME][GEOGRAPHIC_DATA], [GEOGRAPHIC_DATA] 4 Items" at bounding box center [225, 75] width 219 height 23
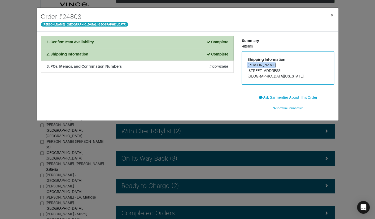
drag, startPoint x: 242, startPoint y: 65, endPoint x: 245, endPoint y: 59, distance: 6.3
click at [274, 65] on div "Shipping Information [PERSON_NAME] [STREET_ADDRESS][US_STATE]" at bounding box center [288, 67] width 92 height 33
drag, startPoint x: 63, startPoint y: 16, endPoint x: 91, endPoint y: 16, distance: 28.6
click at [91, 16] on div "Order # 24803 [PERSON_NAME] - [GEOGRAPHIC_DATA], [GEOGRAPHIC_DATA] ×" at bounding box center [188, 20] width 302 height 24
copy h4 "24803"
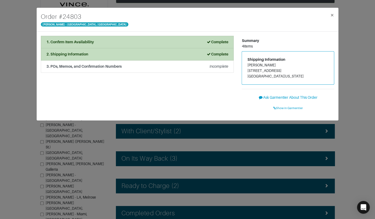
click at [25, 37] on div "Order # 24803 [PERSON_NAME][GEOGRAPHIC_DATA] × 1. Confirm Item Availability Com…" at bounding box center [187, 109] width 375 height 219
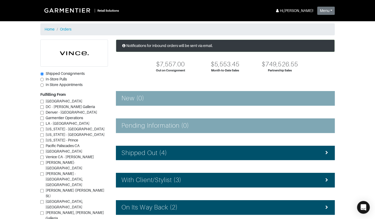
scroll to position [83, 0]
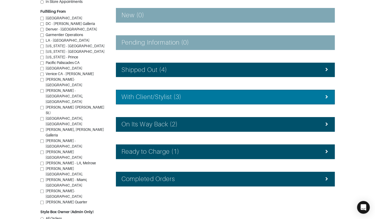
click at [217, 95] on div "With Client/Stylist (3)" at bounding box center [224, 97] width 207 height 8
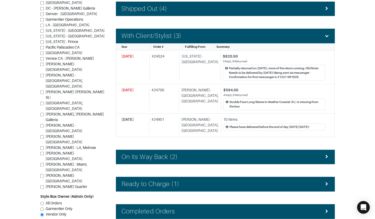
scroll to position [173, 0]
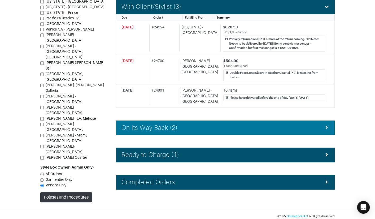
click at [207, 120] on li "On Its Way Back (2)" at bounding box center [225, 127] width 219 height 15
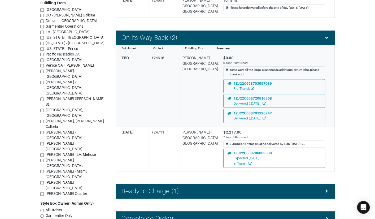
scroll to position [266, 0]
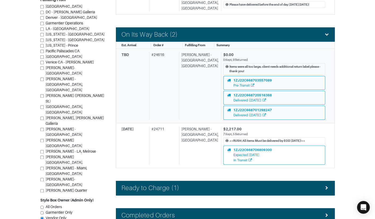
click at [207, 107] on div "[PERSON_NAME] - [GEOGRAPHIC_DATA], [GEOGRAPHIC_DATA]" at bounding box center [199, 86] width 40 height 68
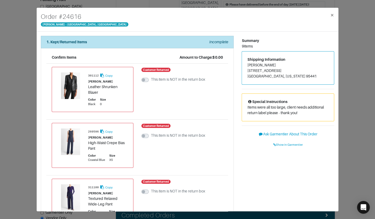
click at [360, 70] on div "Order # 24616 [PERSON_NAME] - [GEOGRAPHIC_DATA], [GEOGRAPHIC_DATA] × 1. Kept/Re…" at bounding box center [187, 109] width 375 height 219
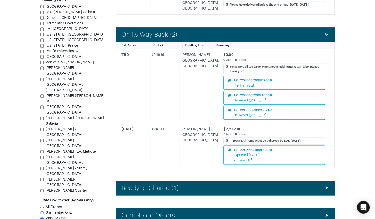
scroll to position [299, 0]
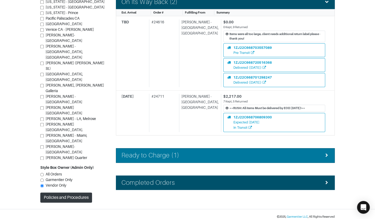
click at [237, 154] on div "Ready to Charge (1)" at bounding box center [224, 155] width 207 height 8
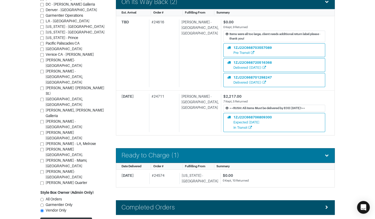
click at [238, 154] on div "Ready to Charge (1)" at bounding box center [224, 155] width 207 height 8
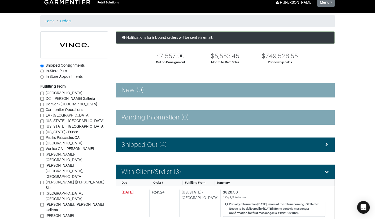
scroll to position [0, 0]
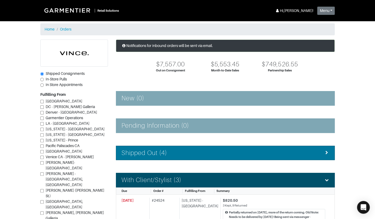
click at [228, 151] on div "Shipped Out (4)" at bounding box center [224, 153] width 207 height 8
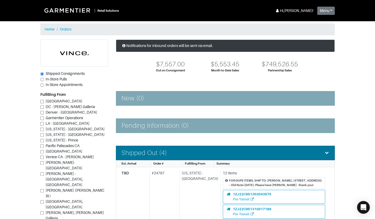
click at [201, 154] on div "Shipped Out (4)" at bounding box center [224, 153] width 207 height 8
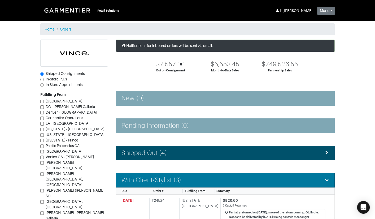
click at [208, 175] on li "With Client/Stylist (3)" at bounding box center [225, 180] width 219 height 15
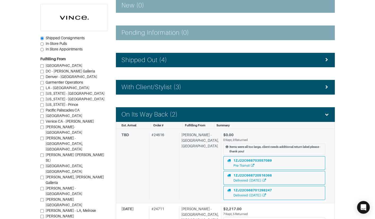
scroll to position [96, 0]
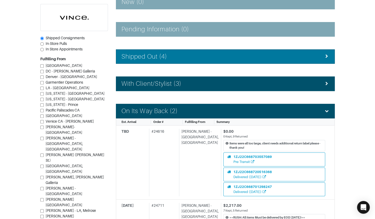
click at [180, 59] on div "Shipped Out (4)" at bounding box center [224, 57] width 207 height 8
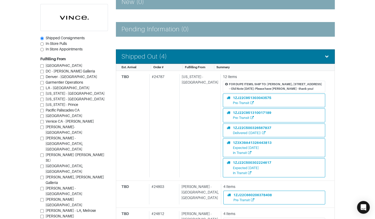
click at [181, 59] on div "Shipped Out (4)" at bounding box center [224, 57] width 207 height 8
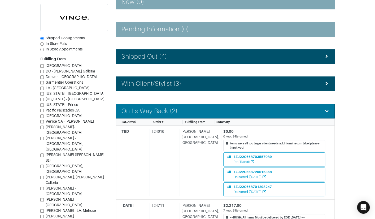
click at [169, 108] on h4 "On Its Way Back (2)" at bounding box center [149, 111] width 56 height 8
